Goal: Find specific fact: Find specific fact

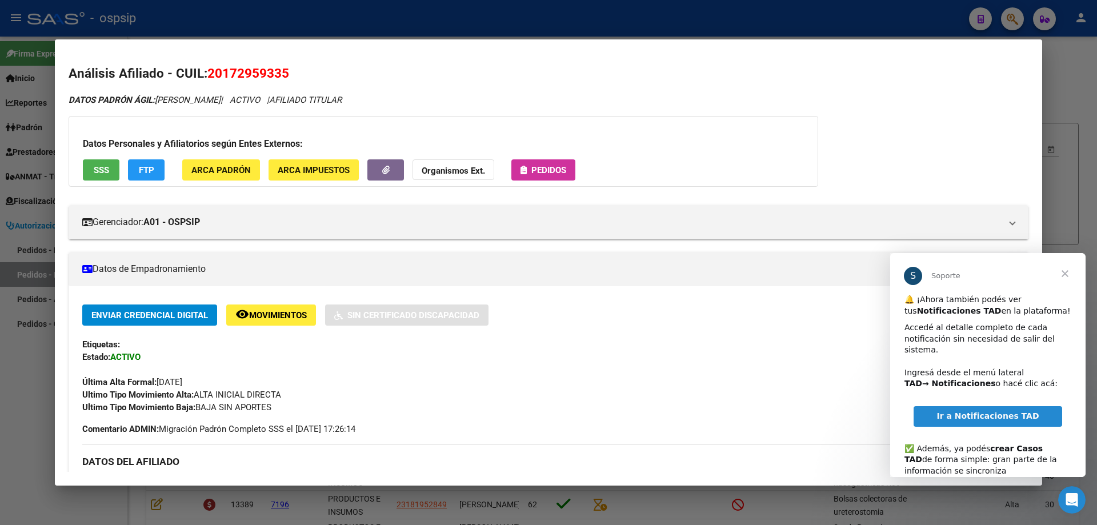
click at [1068, 269] on span "Cerrar" at bounding box center [1064, 273] width 41 height 41
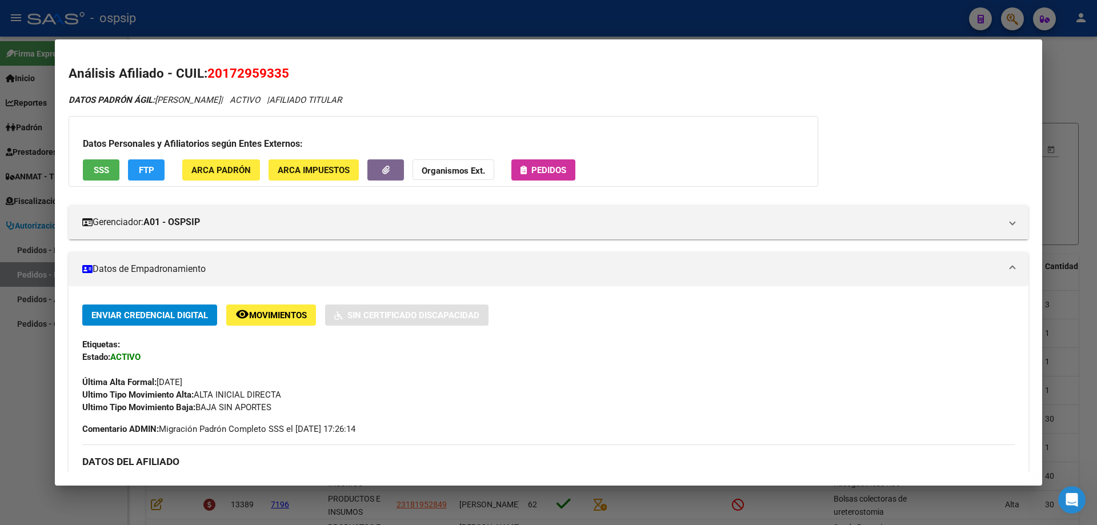
click at [1072, 170] on div at bounding box center [548, 262] width 1097 height 525
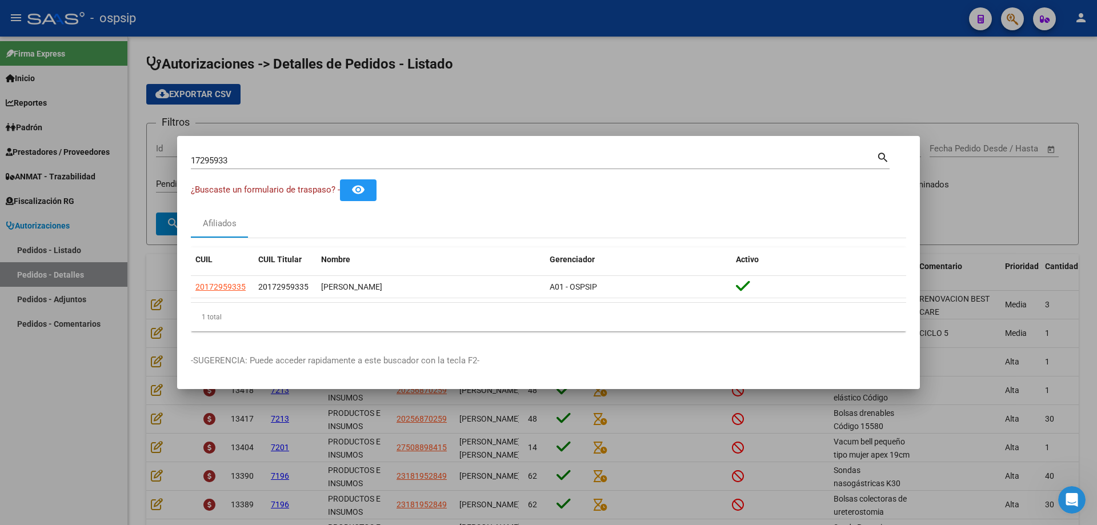
click at [810, 89] on div at bounding box center [548, 262] width 1097 height 525
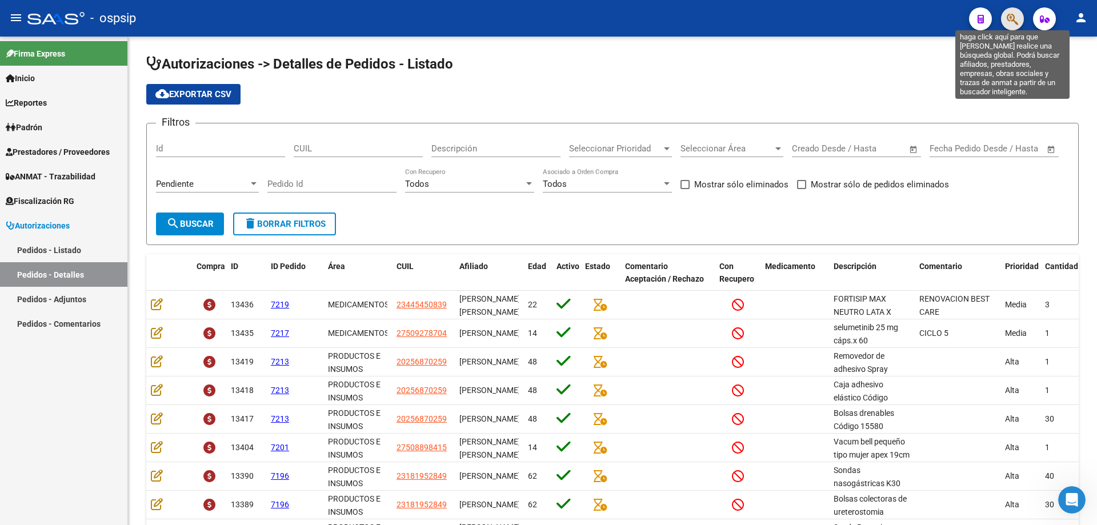
click at [1007, 26] on icon "button" at bounding box center [1011, 19] width 11 height 13
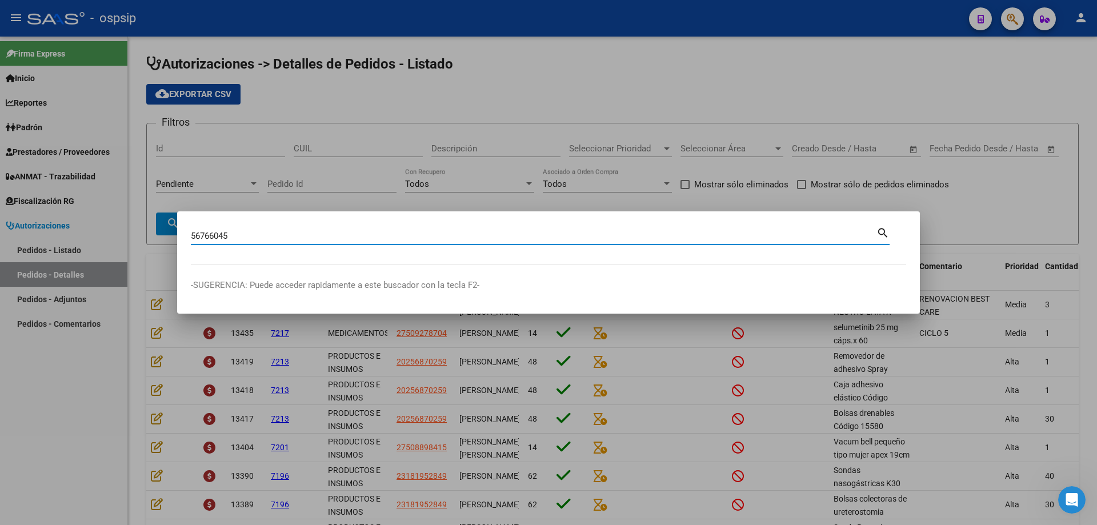
type input "56766045"
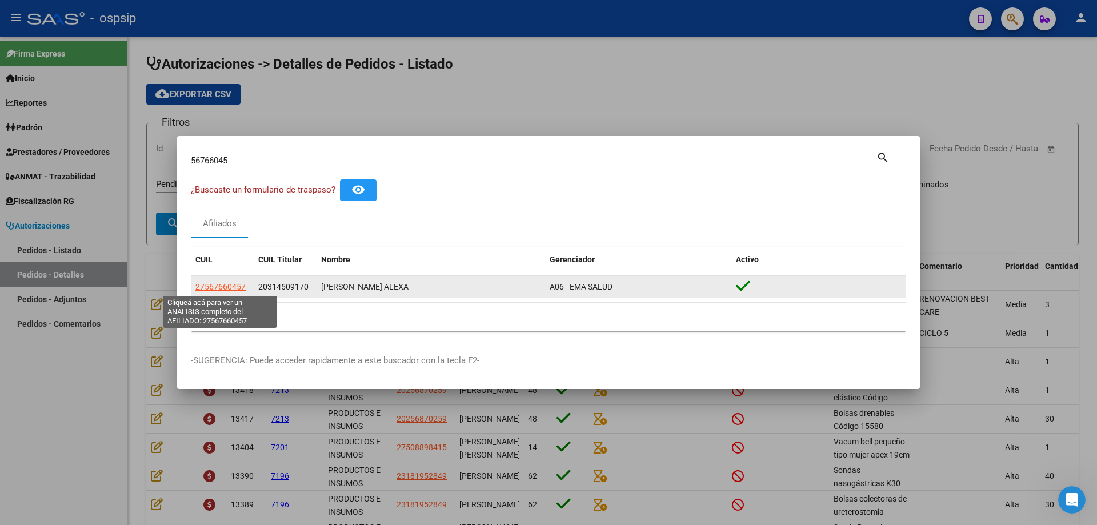
click at [229, 287] on span "27567660457" at bounding box center [220, 286] width 50 height 9
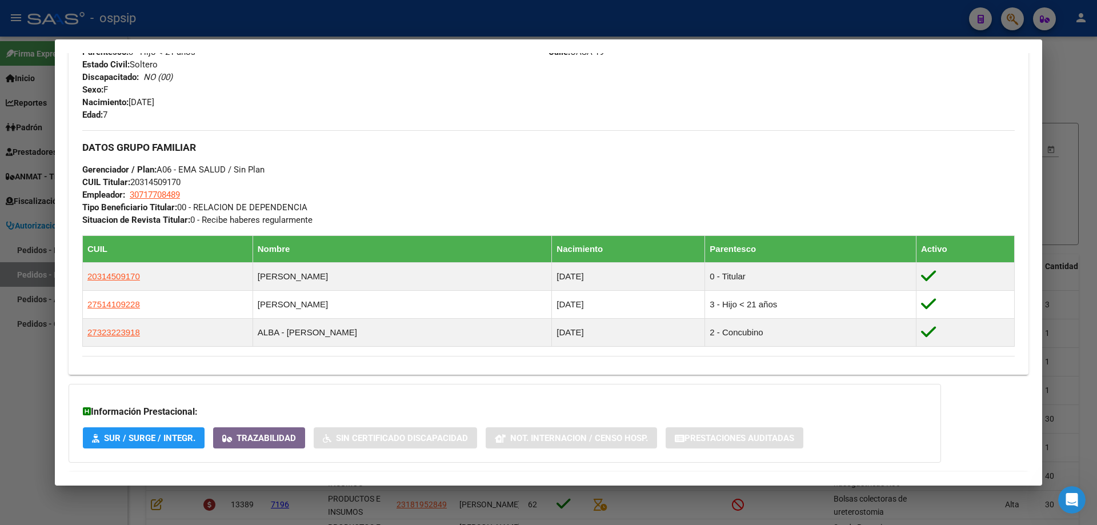
scroll to position [457, 0]
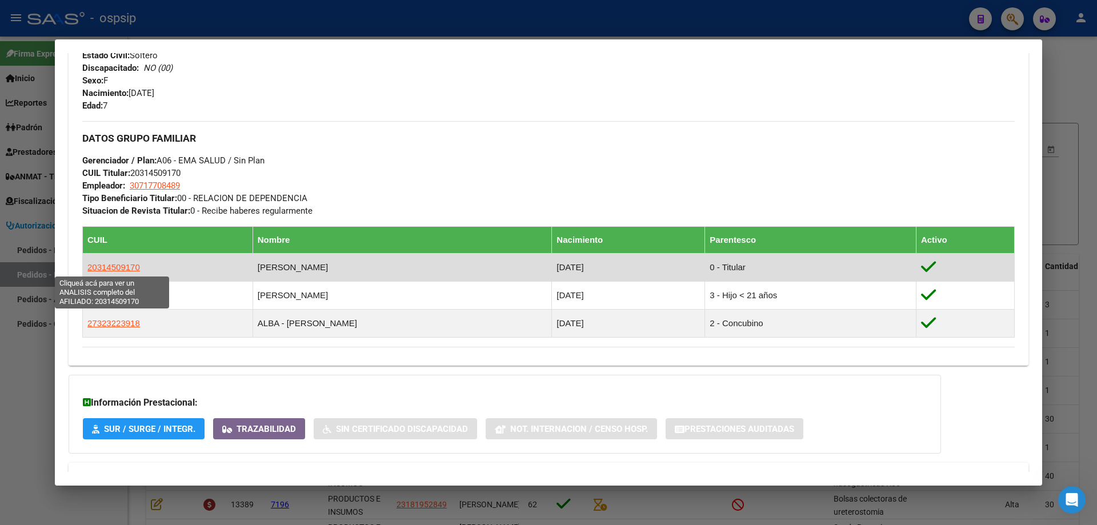
click at [125, 265] on span "20314509170" at bounding box center [113, 267] width 53 height 10
type textarea "20314509170"
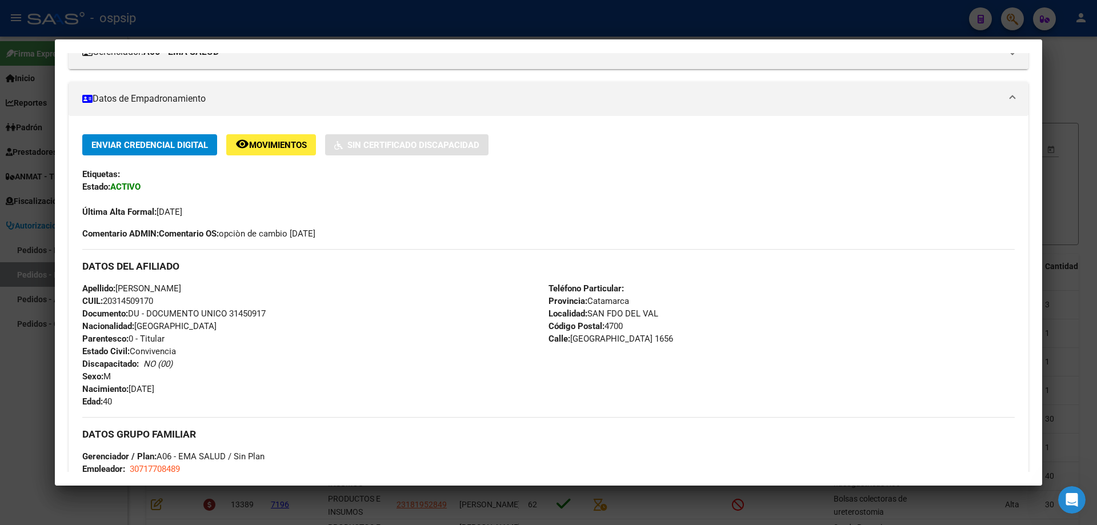
scroll to position [171, 0]
click at [182, 211] on span "Última Alta Formal: [DATE]" at bounding box center [132, 211] width 100 height 10
click at [173, 209] on span "Última Alta Formal: [DATE]" at bounding box center [132, 211] width 100 height 10
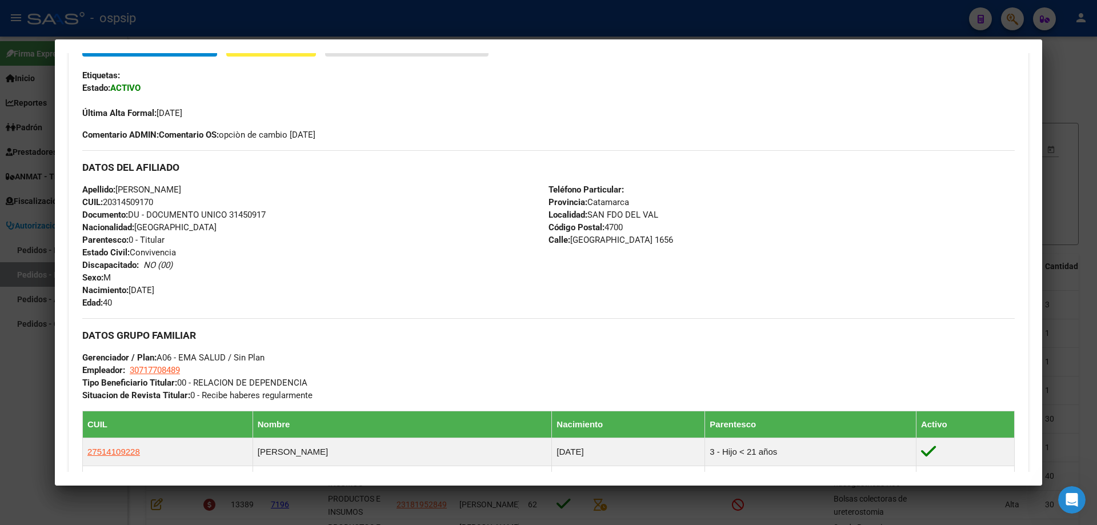
scroll to position [212, 0]
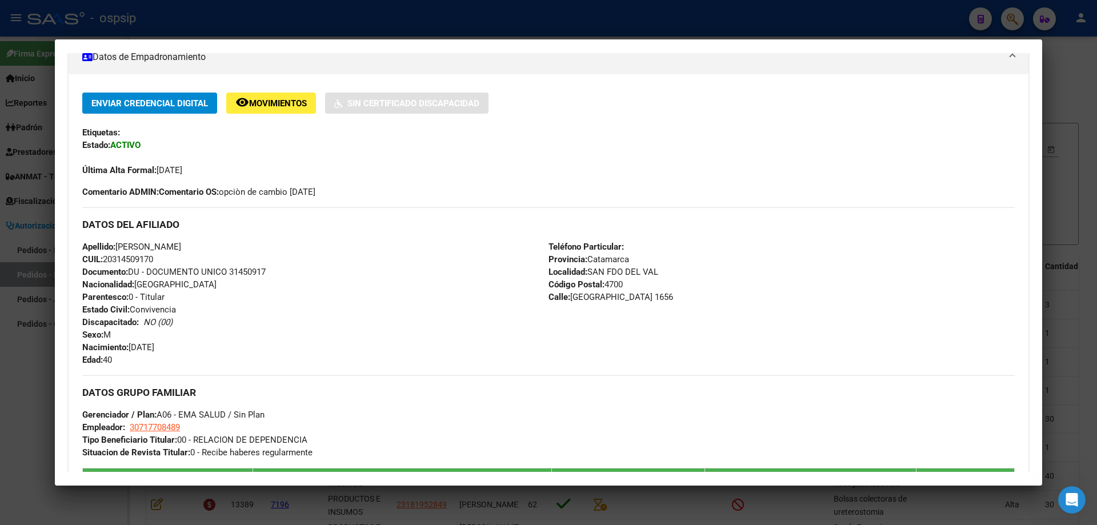
click at [171, 173] on span "Última Alta Formal: [DATE]" at bounding box center [132, 170] width 100 height 10
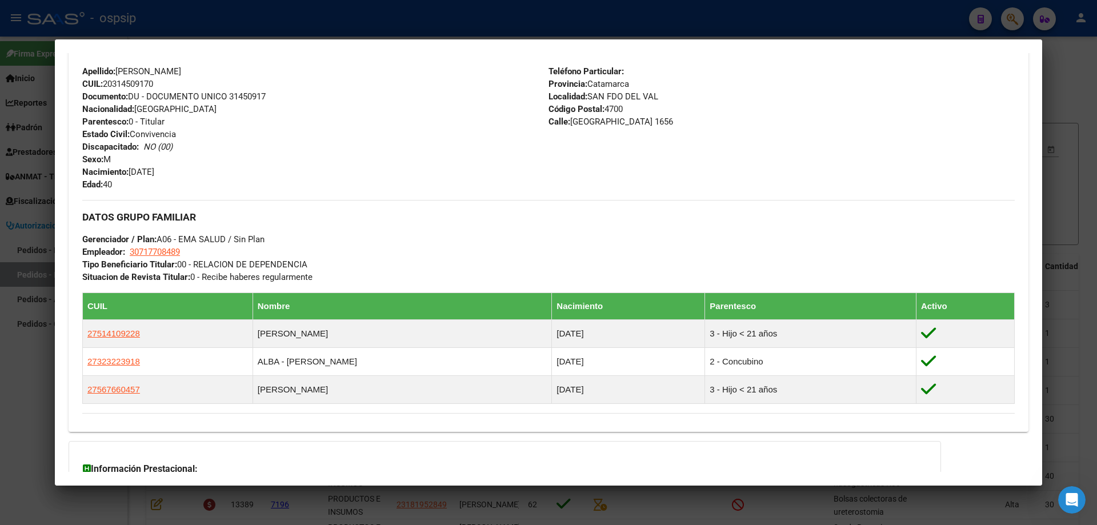
scroll to position [326, 0]
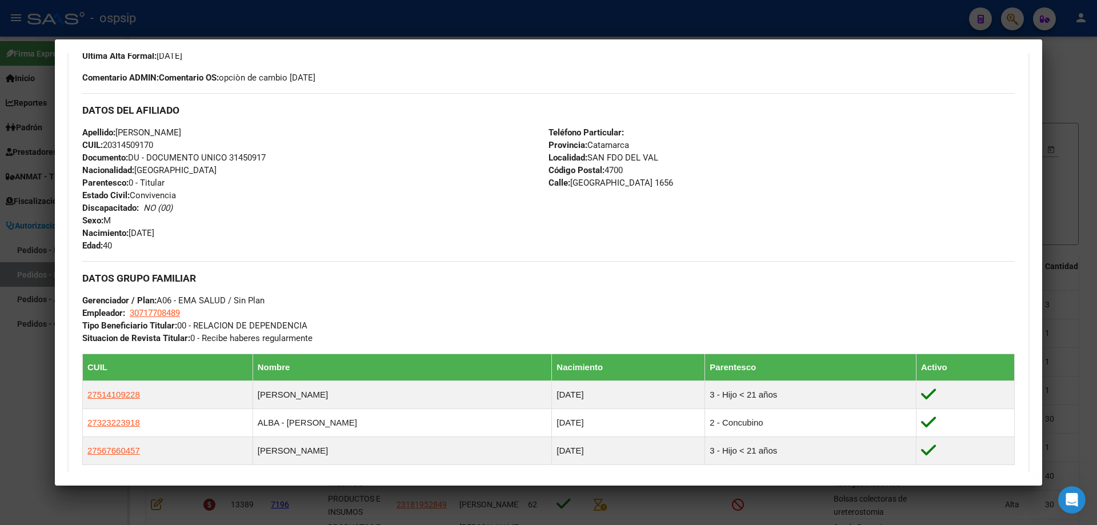
click at [147, 146] on span "CUIL: 20314509170" at bounding box center [117, 145] width 71 height 10
copy span "20314509170"
